Goal: Navigation & Orientation: Go to known website

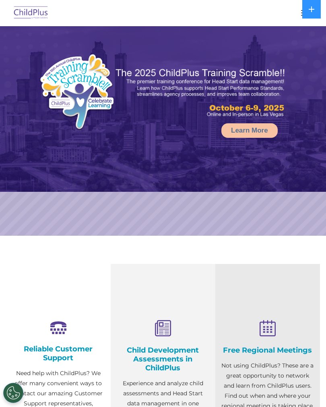
select select "MEDIUM"
click at [36, 11] on img at bounding box center [31, 13] width 38 height 19
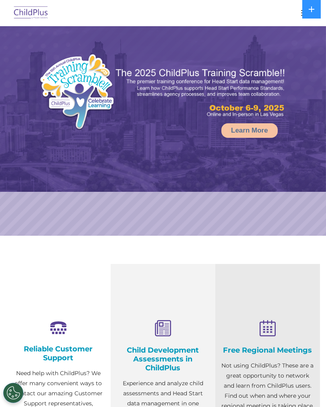
select select "MEDIUM"
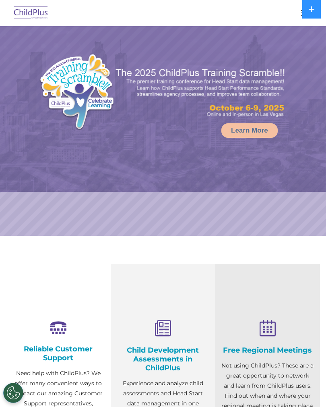
select select "MEDIUM"
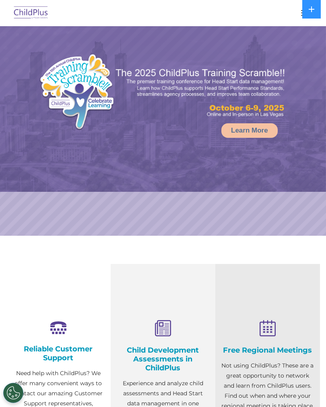
select select "MEDIUM"
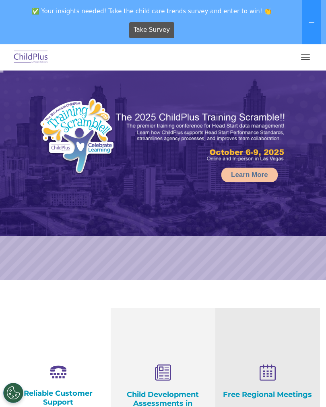
select select "MEDIUM"
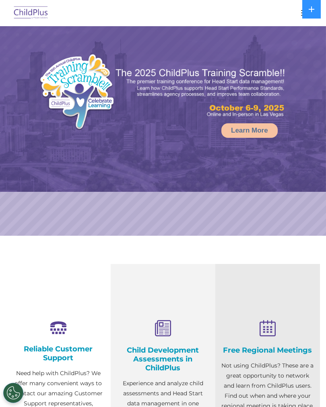
select select "MEDIUM"
